Goal: Transaction & Acquisition: Download file/media

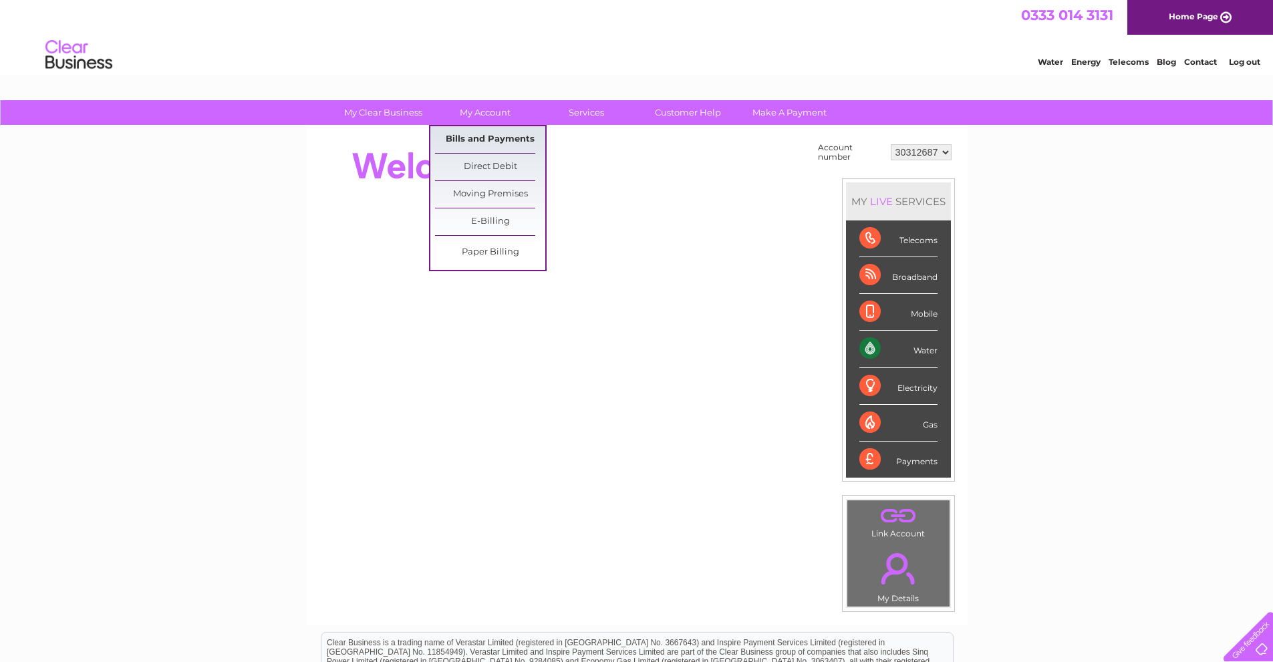
click at [483, 140] on link "Bills and Payments" at bounding box center [490, 139] width 110 height 27
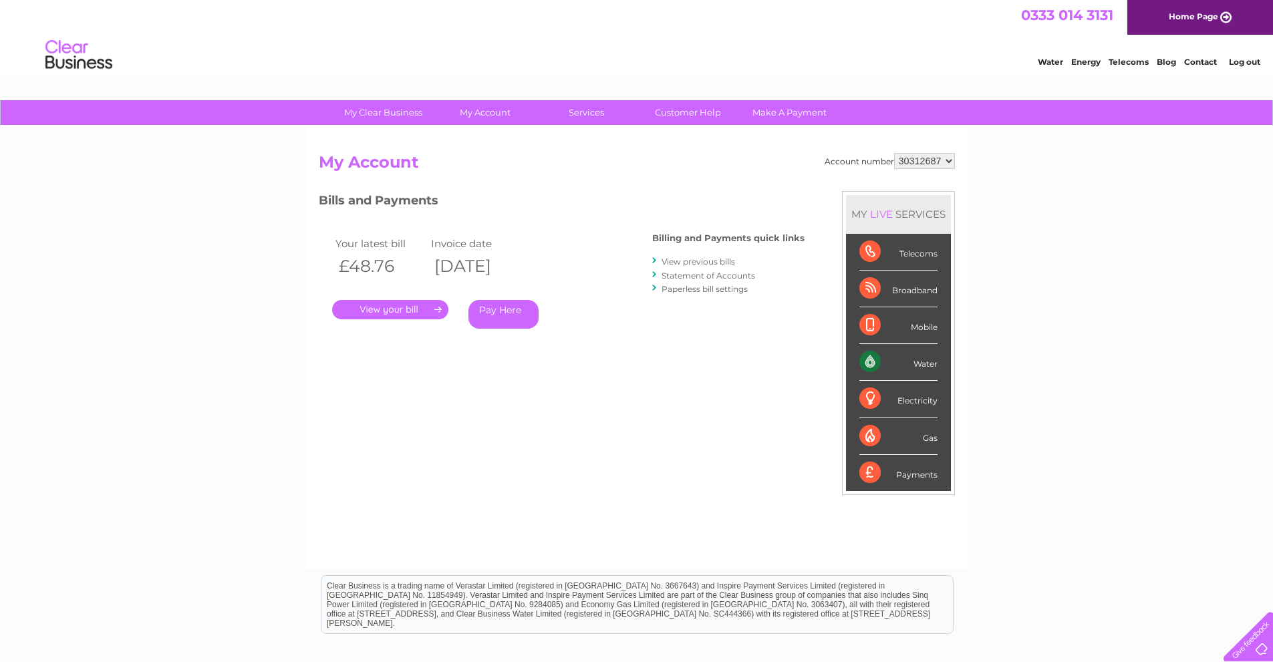
click at [947, 164] on select "30312687" at bounding box center [924, 161] width 61 height 16
click at [1245, 59] on link "Log out" at bounding box center [1244, 62] width 31 height 10
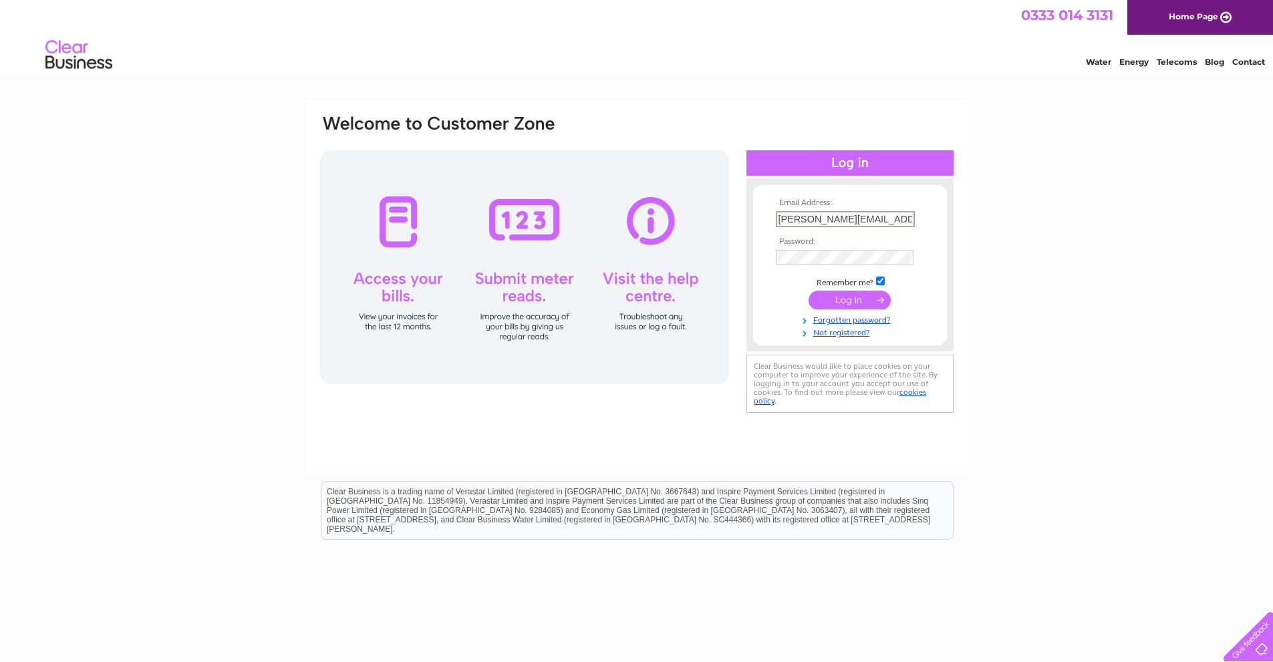
click at [871, 222] on input "ryan@twls.co.uk" at bounding box center [845, 219] width 139 height 16
type input "Alice@twls.co.uk"
click at [852, 304] on input "submit" at bounding box center [849, 298] width 82 height 19
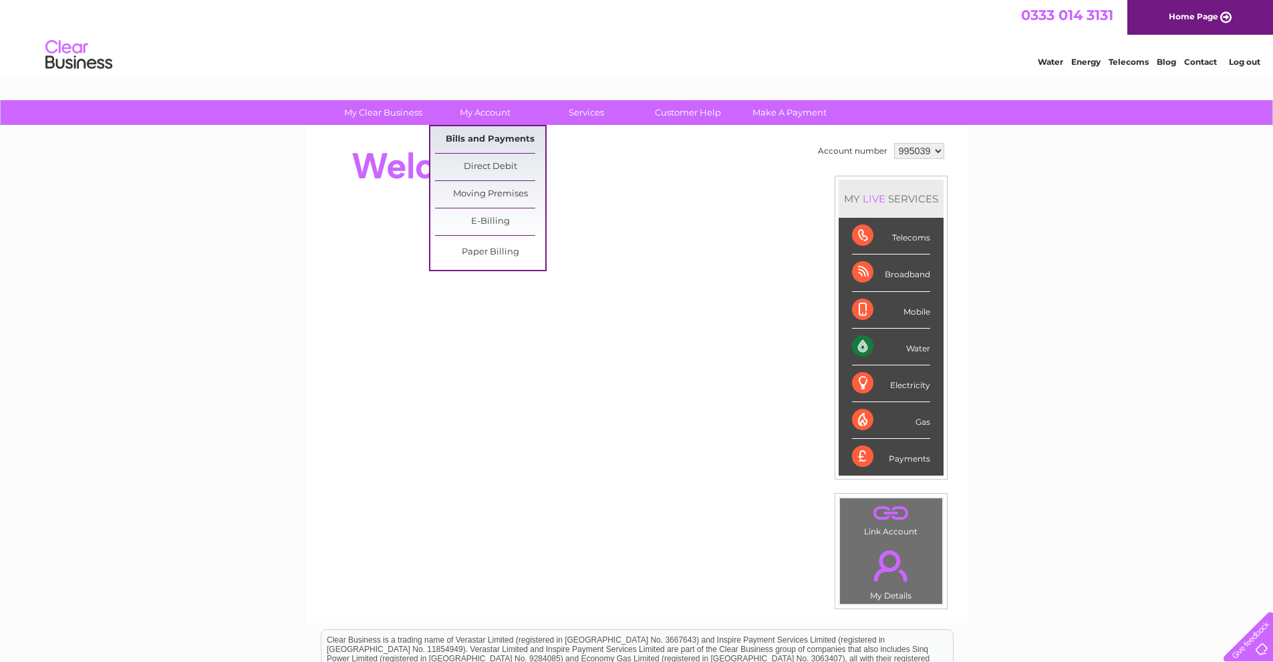
click at [470, 140] on link "Bills and Payments" at bounding box center [490, 139] width 110 height 27
click at [487, 136] on link "Bills and Payments" at bounding box center [490, 139] width 110 height 27
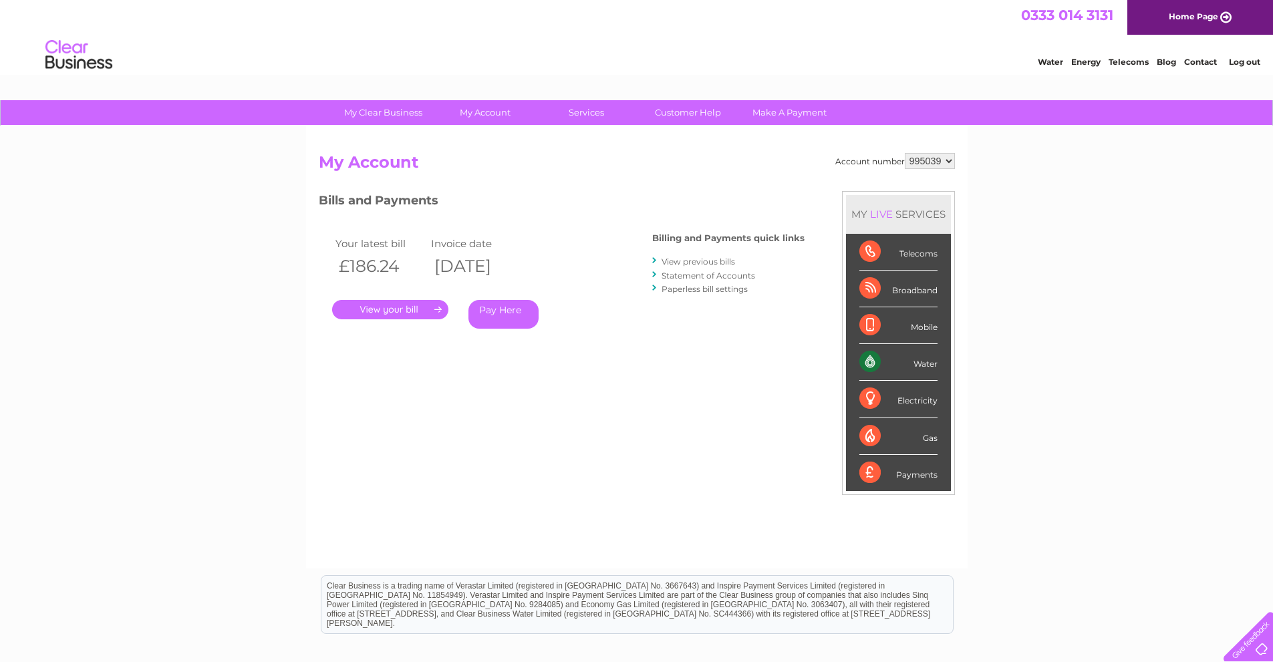
click at [374, 305] on link "." at bounding box center [390, 309] width 116 height 19
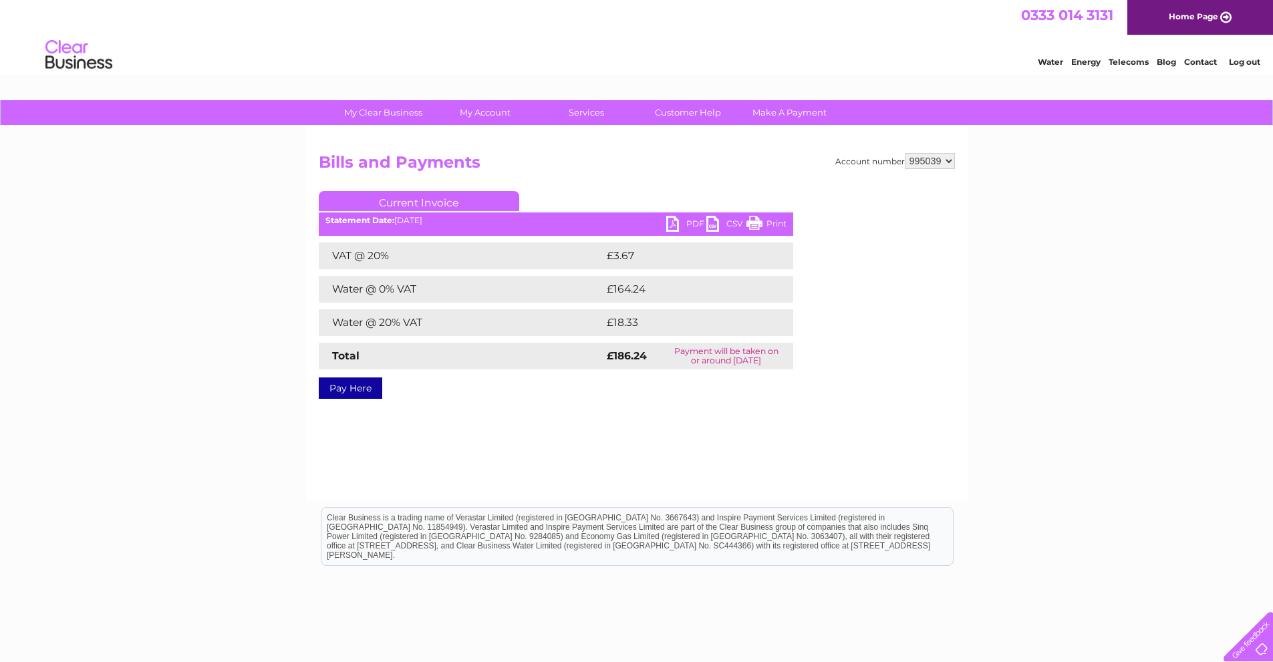
click at [681, 220] on link "PDF" at bounding box center [686, 225] width 40 height 19
drag, startPoint x: 419, startPoint y: 290, endPoint x: 325, endPoint y: 285, distance: 94.4
click at [325, 285] on td "Water @ 0% VAT" at bounding box center [461, 289] width 285 height 27
copy td "Water @ 0% VAT"
drag, startPoint x: 329, startPoint y: 325, endPoint x: 423, endPoint y: 329, distance: 94.3
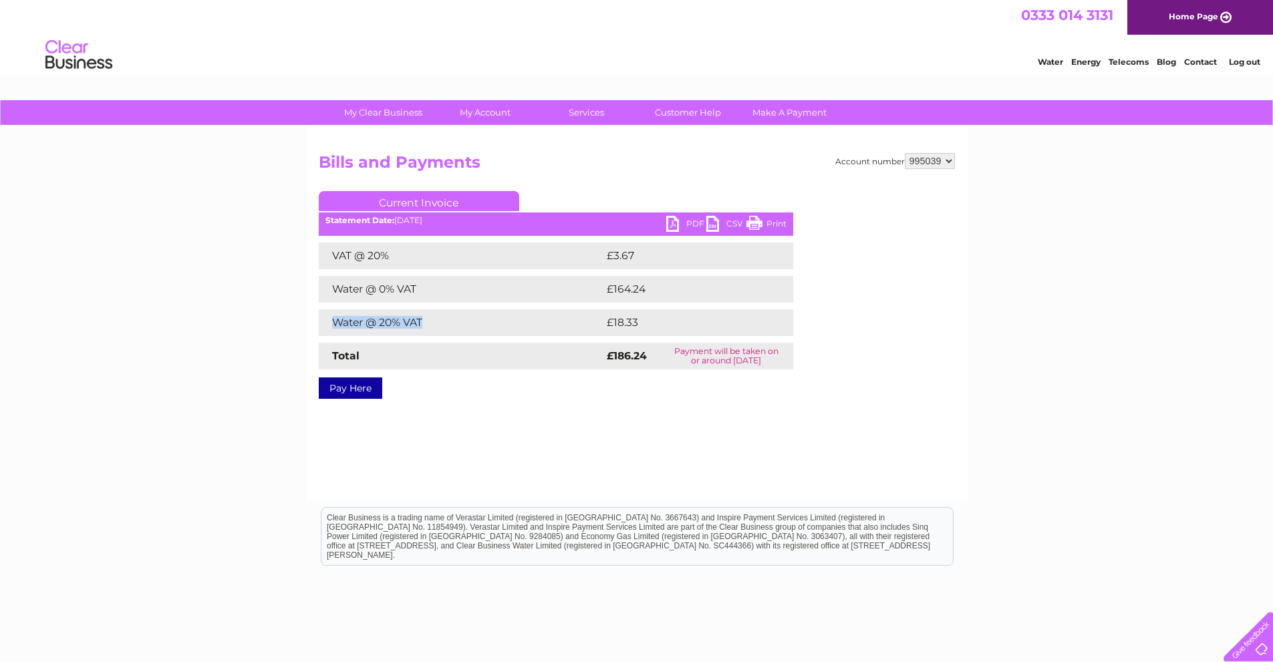
click at [423, 329] on td "Water @ 20% VAT" at bounding box center [461, 322] width 285 height 27
copy td "Water @ 20% VAT"
